Goal: Information Seeking & Learning: Learn about a topic

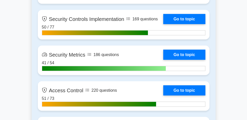
scroll to position [1226, 0]
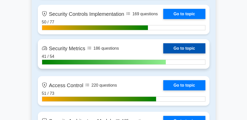
click at [178, 49] on link "Go to topic" at bounding box center [184, 48] width 42 height 10
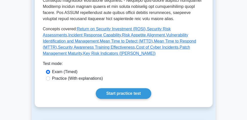
scroll to position [233, 0]
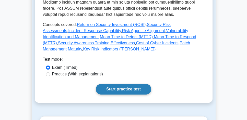
click at [132, 84] on link "Start practice test" at bounding box center [123, 89] width 55 height 11
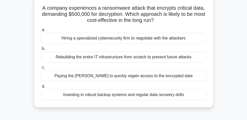
scroll to position [29, 0]
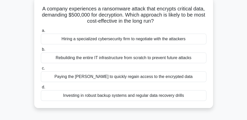
click at [185, 61] on div "Rebuilding the entire IT infrastructure from scratch to prevent future attacks" at bounding box center [123, 58] width 165 height 11
click at [41, 51] on input "b. Rebuilding the entire IT infrastructure from scratch to prevent future attac…" at bounding box center [41, 49] width 0 height 3
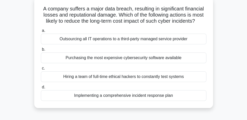
click at [170, 97] on div "Implementing a comprehensive incident response plan" at bounding box center [123, 95] width 165 height 11
click at [41, 89] on input "d. Implementing a comprehensive incident response plan" at bounding box center [41, 87] width 0 height 3
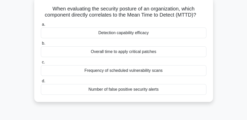
click at [146, 92] on div "Number of false positive security alerts" at bounding box center [123, 89] width 165 height 11
click at [41, 83] on input "d. Number of false positive security alerts" at bounding box center [41, 81] width 0 height 3
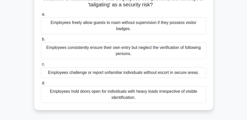
scroll to position [53, 0]
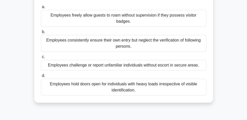
click at [174, 81] on div "Employees hold doors open for individuals with heavy loads irrespective of visi…" at bounding box center [123, 87] width 165 height 17
click at [41, 78] on input "d. Employees hold doors open for individuals with heavy loads irrespective of v…" at bounding box center [41, 75] width 0 height 3
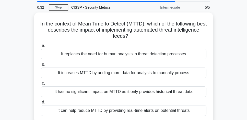
scroll to position [15, 0]
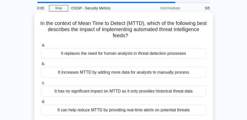
click at [153, 112] on div "It can help reduce MTTD by providing real-time alerts on potential threats" at bounding box center [123, 110] width 165 height 11
click at [41, 104] on input "d. It can help reduce MTTD by providing real-time alerts on potential threats" at bounding box center [41, 101] width 0 height 3
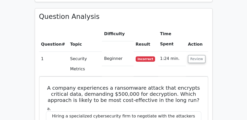
scroll to position [365, 0]
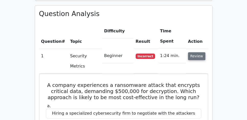
click at [200, 52] on button "Review" at bounding box center [196, 56] width 17 height 8
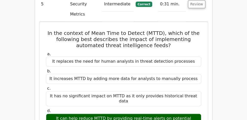
scroll to position [525, 0]
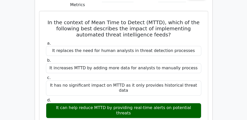
drag, startPoint x: 193, startPoint y: 61, endPoint x: 47, endPoint y: 49, distance: 146.8
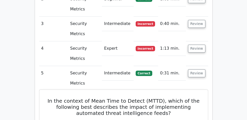
scroll to position [423, 0]
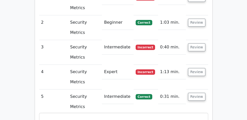
drag, startPoint x: 48, startPoint y: 49, endPoint x: 169, endPoint y: 62, distance: 121.2
copy h5 "In the context of Mean Time to Detect (MTTD), which of the following best descr…"
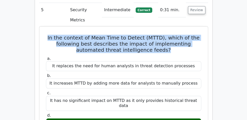
scroll to position [525, 0]
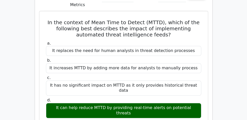
drag, startPoint x: 47, startPoint y: 69, endPoint x: 126, endPoint y: 84, distance: 80.2
drag, startPoint x: 62, startPoint y: 81, endPoint x: 181, endPoint y: 90, distance: 119.9
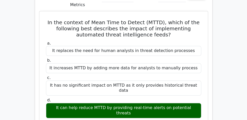
drag, startPoint x: 74, startPoint y: 93, endPoint x: 46, endPoint y: 72, distance: 35.9
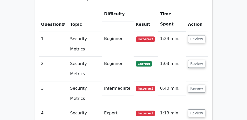
scroll to position [379, 0]
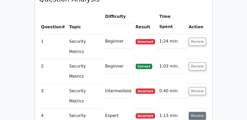
click at [198, 112] on button "Review" at bounding box center [197, 116] width 17 height 8
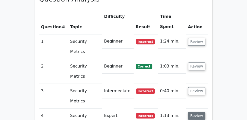
click at [198, 112] on button "Review" at bounding box center [196, 116] width 17 height 8
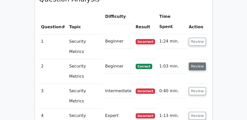
click at [195, 63] on button "Review" at bounding box center [197, 67] width 17 height 8
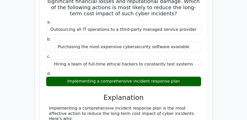
scroll to position [481, 0]
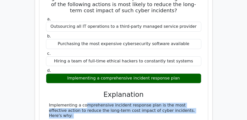
drag, startPoint x: 47, startPoint y: 61, endPoint x: 192, endPoint y: 73, distance: 145.1
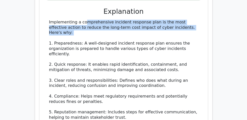
scroll to position [569, 0]
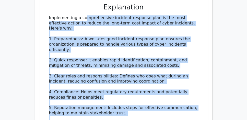
click at [88, 80] on div "Implementing a comprehensive incident response plan is the most effective actio…" at bounding box center [123, 102] width 149 height 175
copy div "Implementing a comprehensive incident response plan is the most effective actio…"
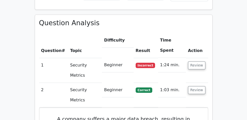
scroll to position [350, 0]
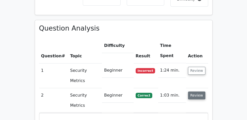
click at [193, 92] on button "Review" at bounding box center [196, 96] width 17 height 8
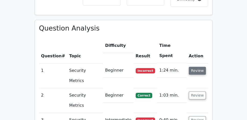
click at [196, 67] on button "Review" at bounding box center [197, 71] width 17 height 8
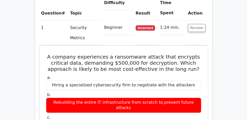
scroll to position [394, 0]
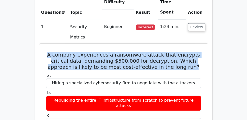
drag, startPoint x: 47, startPoint y: 19, endPoint x: 197, endPoint y: 31, distance: 150.1
click at [197, 52] on h5 "A company experiences a ransomware attack that encrypts critical data, demandin…" at bounding box center [123, 61] width 156 height 18
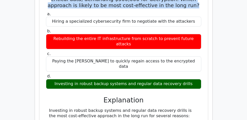
scroll to position [467, 0]
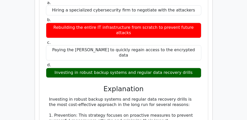
drag, startPoint x: 46, startPoint y: 54, endPoint x: 181, endPoint y: 61, distance: 135.0
drag, startPoint x: 180, startPoint y: 62, endPoint x: 45, endPoint y: 56, distance: 134.9
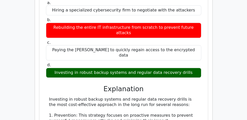
drag, startPoint x: 111, startPoint y: 59, endPoint x: 43, endPoint y: 51, distance: 67.9
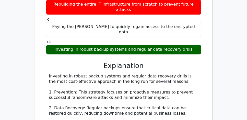
scroll to position [481, 0]
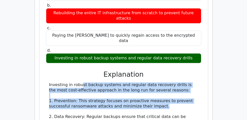
drag, startPoint x: 158, startPoint y: 62, endPoint x: 46, endPoint y: 41, distance: 113.7
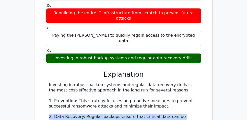
drag, startPoint x: 45, startPoint y: 72, endPoint x: 195, endPoint y: 75, distance: 149.9
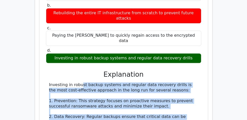
drag, startPoint x: 136, startPoint y: 77, endPoint x: 48, endPoint y: 41, distance: 95.1
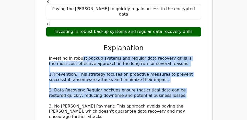
scroll to position [511, 0]
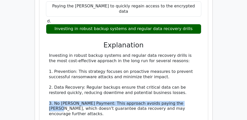
drag, startPoint x: 48, startPoint y: 60, endPoint x: 193, endPoint y: 61, distance: 144.5
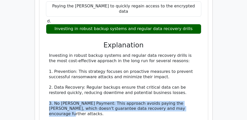
drag, startPoint x: 192, startPoint y: 66, endPoint x: 47, endPoint y: 59, distance: 144.2
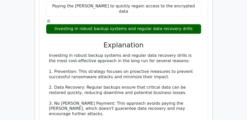
drag, startPoint x: 46, startPoint y: 75, endPoint x: 182, endPoint y: 77, distance: 135.6
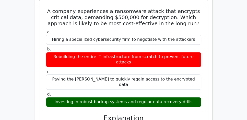
scroll to position [438, 0]
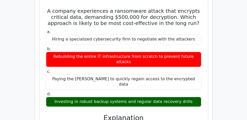
drag, startPoint x: 45, startPoint y: 83, endPoint x: 174, endPoint y: 90, distance: 129.2
copy div "Investing in robust backup systems and regular data recovery drills is the most…"
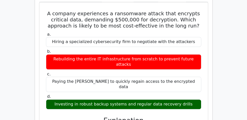
click at [221, 72] on main "Go Premium CISSP Preparation Package (2025) 5693 Superior-grade CISSP practice …" at bounding box center [123, 105] width 247 height 1056
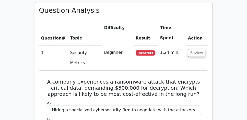
scroll to position [365, 0]
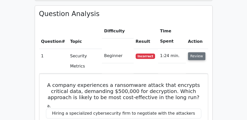
click at [200, 52] on button "Review" at bounding box center [196, 56] width 17 height 8
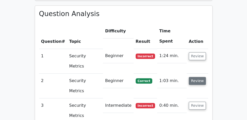
click at [199, 77] on button "Review" at bounding box center [197, 81] width 17 height 8
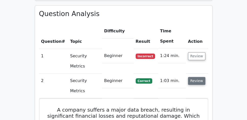
click at [201, 77] on button "Review" at bounding box center [196, 81] width 17 height 8
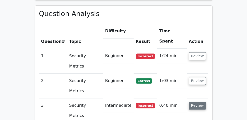
click at [195, 102] on button "Review" at bounding box center [197, 106] width 17 height 8
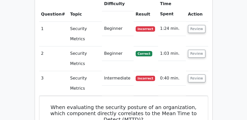
scroll to position [394, 0]
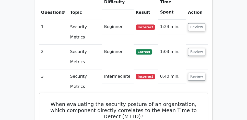
drag, startPoint x: 45, startPoint y: 49, endPoint x: 195, endPoint y: 95, distance: 156.9
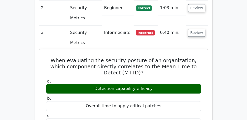
scroll to position [452, 0]
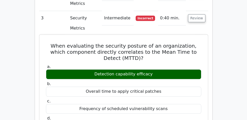
copy div "When evaluating the security posture of an organization, which component direct…"
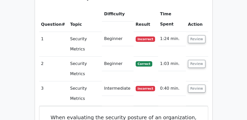
scroll to position [379, 0]
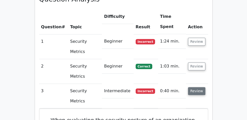
click at [199, 87] on button "Review" at bounding box center [196, 91] width 17 height 8
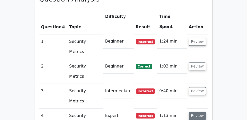
click at [196, 112] on button "Review" at bounding box center [197, 116] width 17 height 8
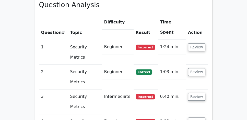
scroll to position [365, 0]
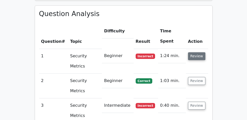
click at [195, 52] on button "Review" at bounding box center [196, 56] width 17 height 8
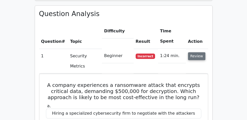
click at [195, 52] on button "Review" at bounding box center [196, 56] width 17 height 8
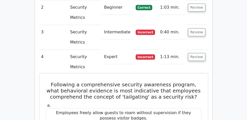
scroll to position [438, 0]
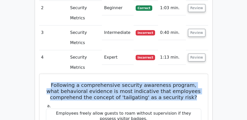
drag, startPoint x: 45, startPoint y: 16, endPoint x: 195, endPoint y: 34, distance: 150.5
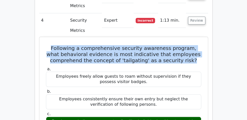
scroll to position [481, 0]
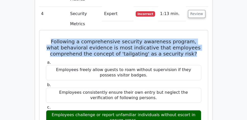
drag, startPoint x: 139, startPoint y: 57, endPoint x: 48, endPoint y: 51, distance: 91.9
click at [48, 110] on div "Employees challenge or report unfamiliar individuals without escort in secure a…" at bounding box center [123, 117] width 155 height 15
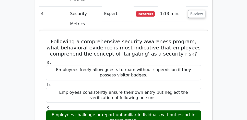
drag, startPoint x: 48, startPoint y: 51, endPoint x: 132, endPoint y: 57, distance: 84.0
click at [132, 110] on div "Employees challenge or report unfamiliar individuals without escort in secure a…" at bounding box center [123, 117] width 155 height 15
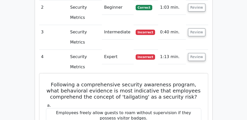
scroll to position [438, 0]
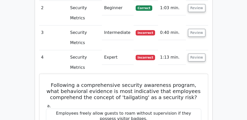
drag, startPoint x: 46, startPoint y: 20, endPoint x: 137, endPoint y: 60, distance: 99.3
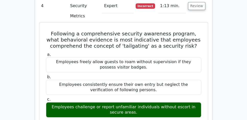
scroll to position [496, 0]
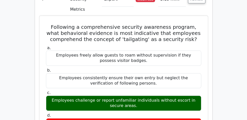
copy div "Following a comprehensive security awareness program, what behavioral evidence …"
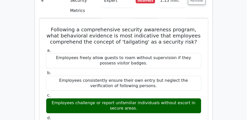
click at [34, 75] on div "Question Analysis Question # Topic Difficulty Result Time Spent Action 1 Securi…" at bounding box center [124, 104] width 184 height 459
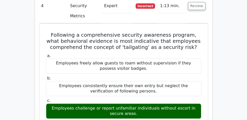
scroll to position [467, 0]
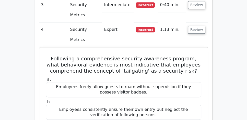
click at [28, 44] on main "Go Premium CISSP Preparation Package (2025) 5693 Superior-grade CISSP practice …" at bounding box center [123, 52] width 247 height 1009
click at [29, 47] on main "Go Premium CISSP Preparation Package (2025) 5693 Superior-grade CISSP practice …" at bounding box center [123, 52] width 247 height 1009
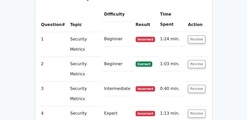
scroll to position [379, 0]
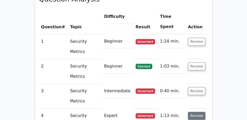
click at [196, 112] on button "Review" at bounding box center [196, 116] width 17 height 8
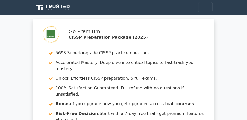
scroll to position [0, 0]
